Goal: Task Accomplishment & Management: Use online tool/utility

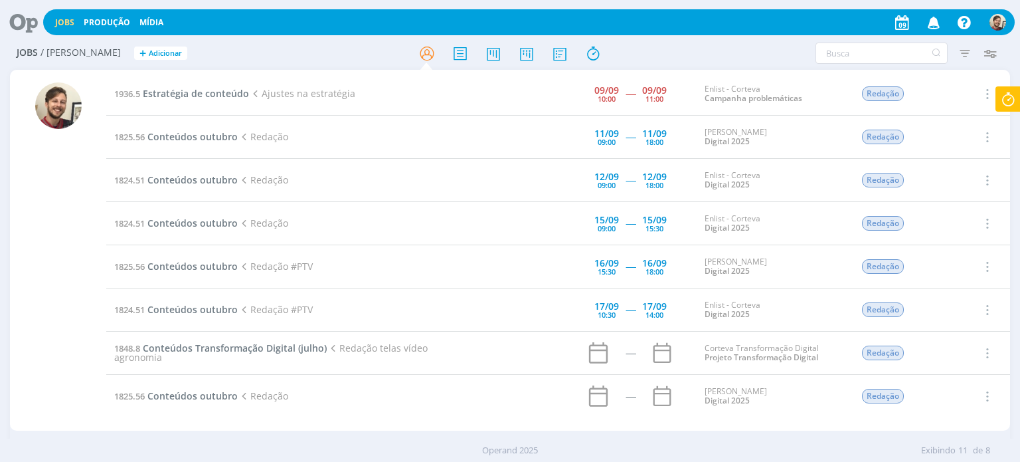
click at [1005, 100] on icon at bounding box center [1008, 99] width 24 height 26
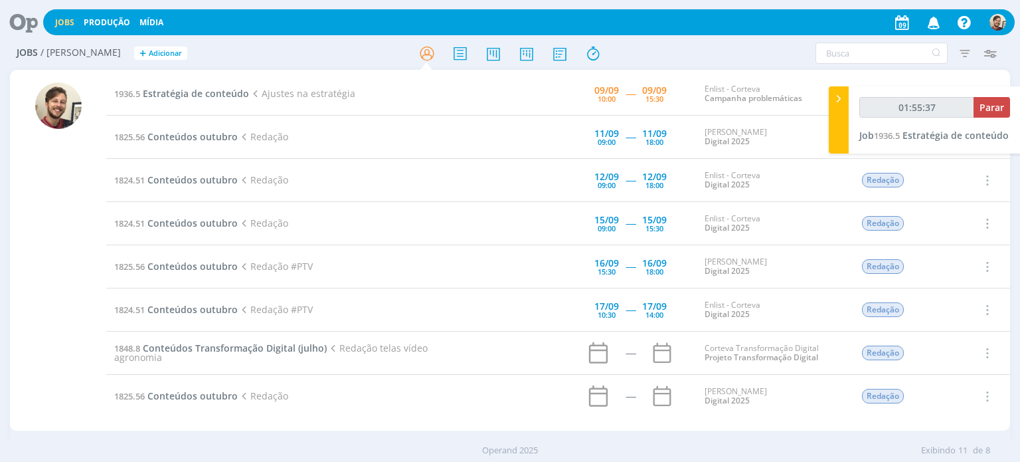
click at [998, 120] on div "01:55:37 Parar" at bounding box center [934, 112] width 151 height 31
type input "01:55:38"
click at [991, 108] on span "Parar" at bounding box center [992, 107] width 25 height 13
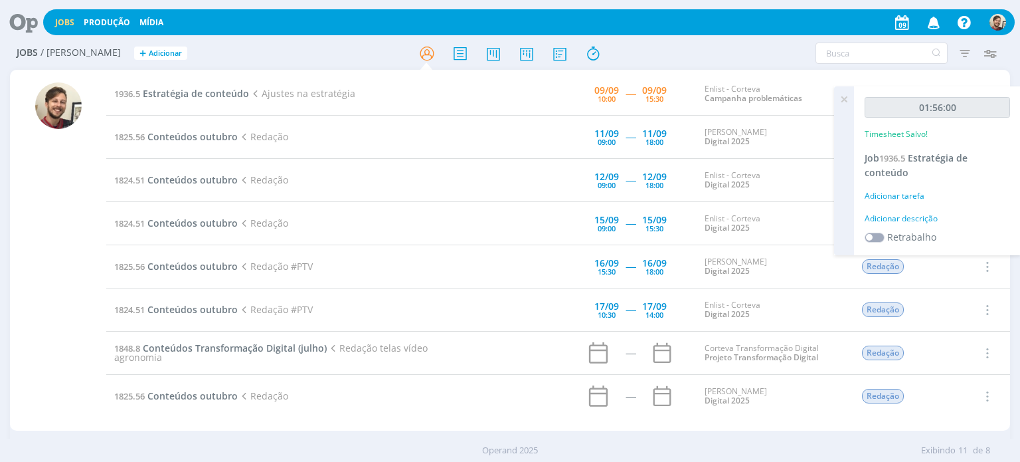
click at [905, 215] on div "Adicionar descrição" at bounding box center [937, 219] width 145 height 12
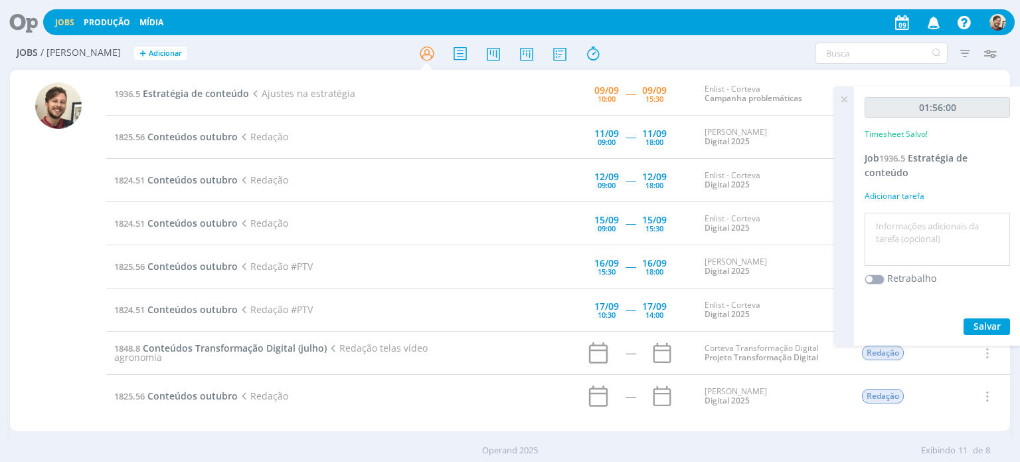
click at [904, 222] on textarea at bounding box center [937, 239] width 139 height 47
type textarea "redação e reunião"
click at [987, 322] on span "Salvar" at bounding box center [987, 325] width 27 height 13
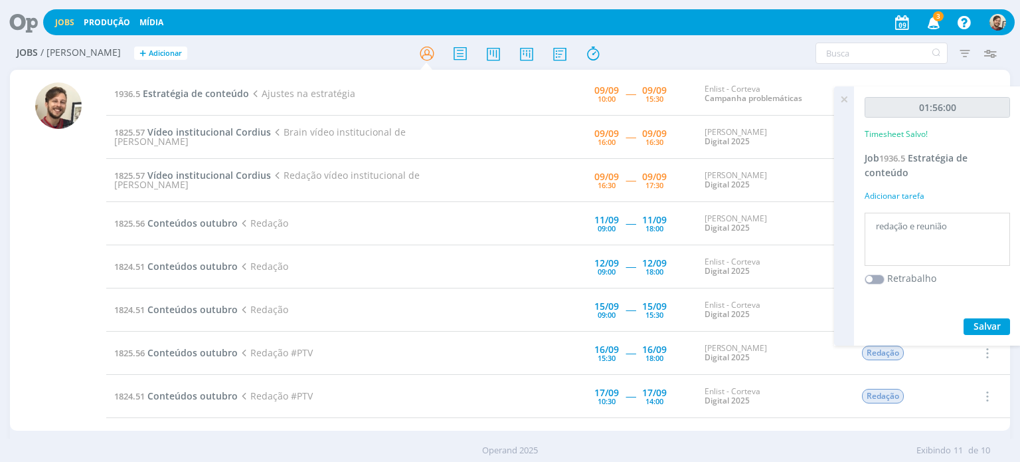
click at [840, 102] on icon at bounding box center [844, 99] width 24 height 26
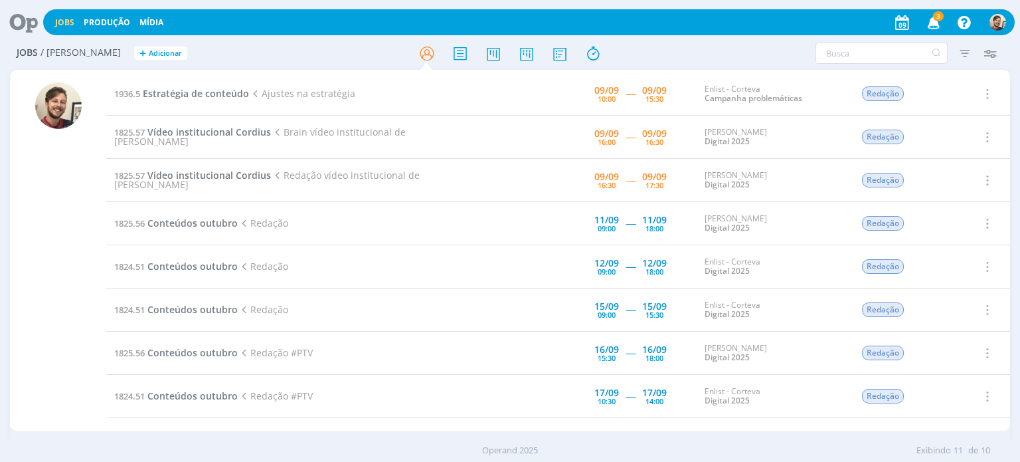
click at [935, 21] on icon "button" at bounding box center [933, 22] width 23 height 23
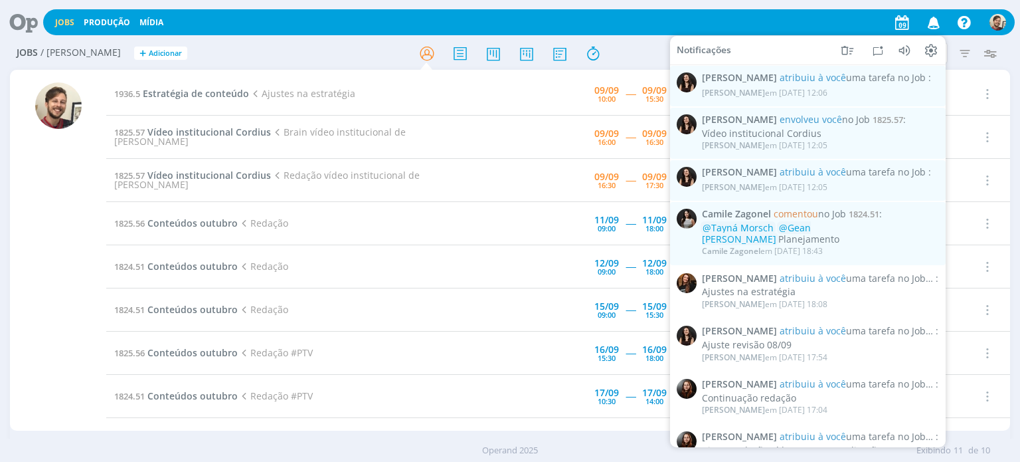
click at [935, 21] on icon "button" at bounding box center [933, 22] width 23 height 23
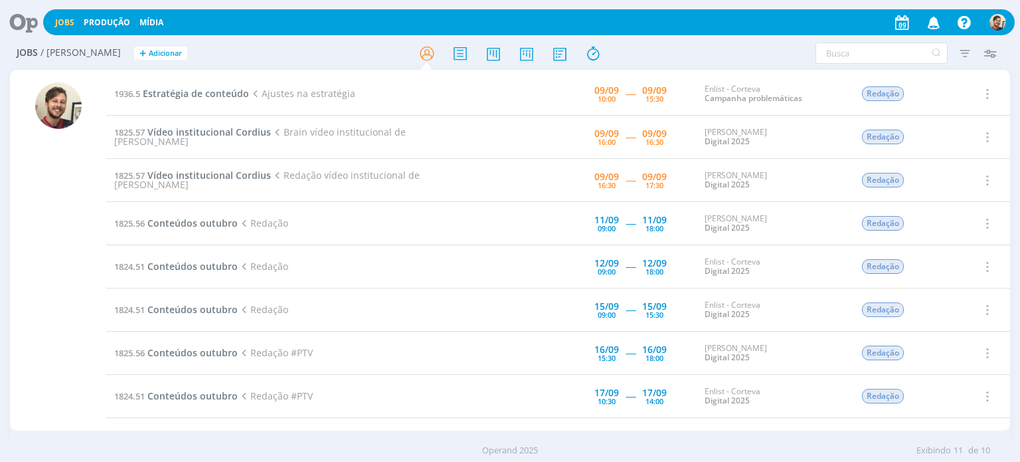
click at [201, 145] on td "1825.57 Vídeo institucional Cordius Brain vídeo institucional de [PERSON_NAME]" at bounding box center [295, 137] width 378 height 43
click at [201, 138] on span "Vídeo institucional Cordius" at bounding box center [209, 132] width 124 height 13
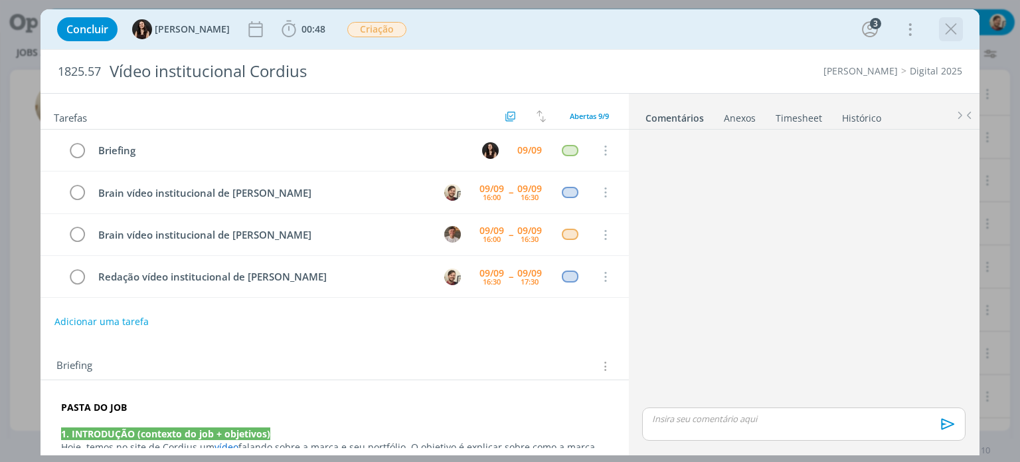
click at [952, 31] on icon "dialog" at bounding box center [951, 29] width 20 height 20
